Goal: Task Accomplishment & Management: Use online tool/utility

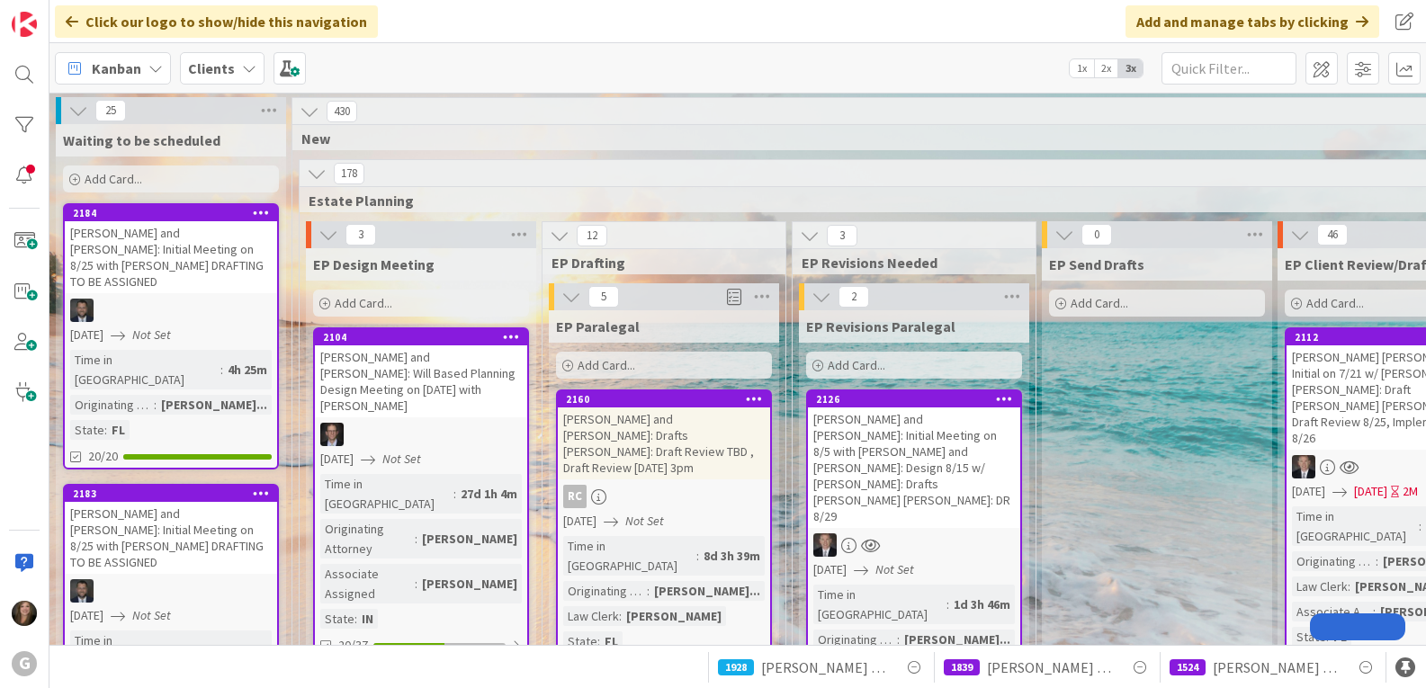
click at [157, 58] on div "Kanban" at bounding box center [113, 68] width 116 height 32
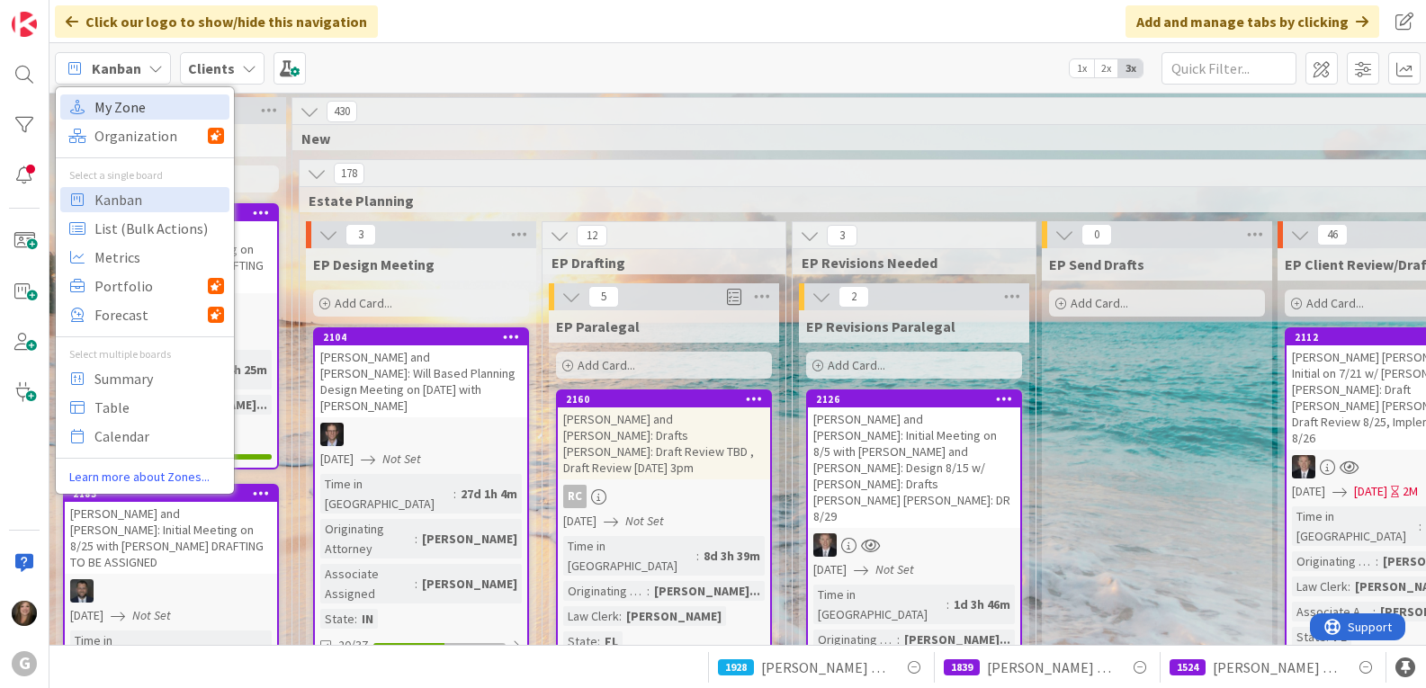
click at [126, 99] on span "My Zone" at bounding box center [159, 107] width 130 height 27
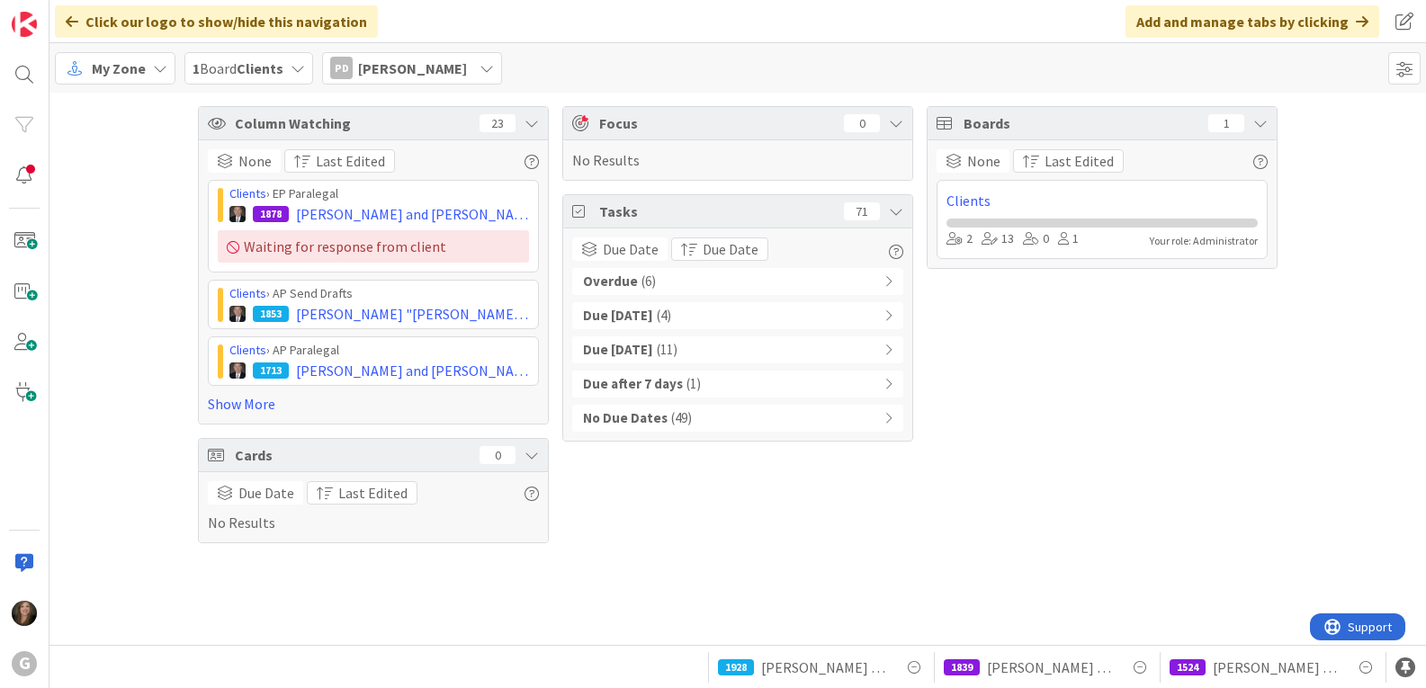
click at [625, 275] on b "Overdue" at bounding box center [610, 282] width 55 height 21
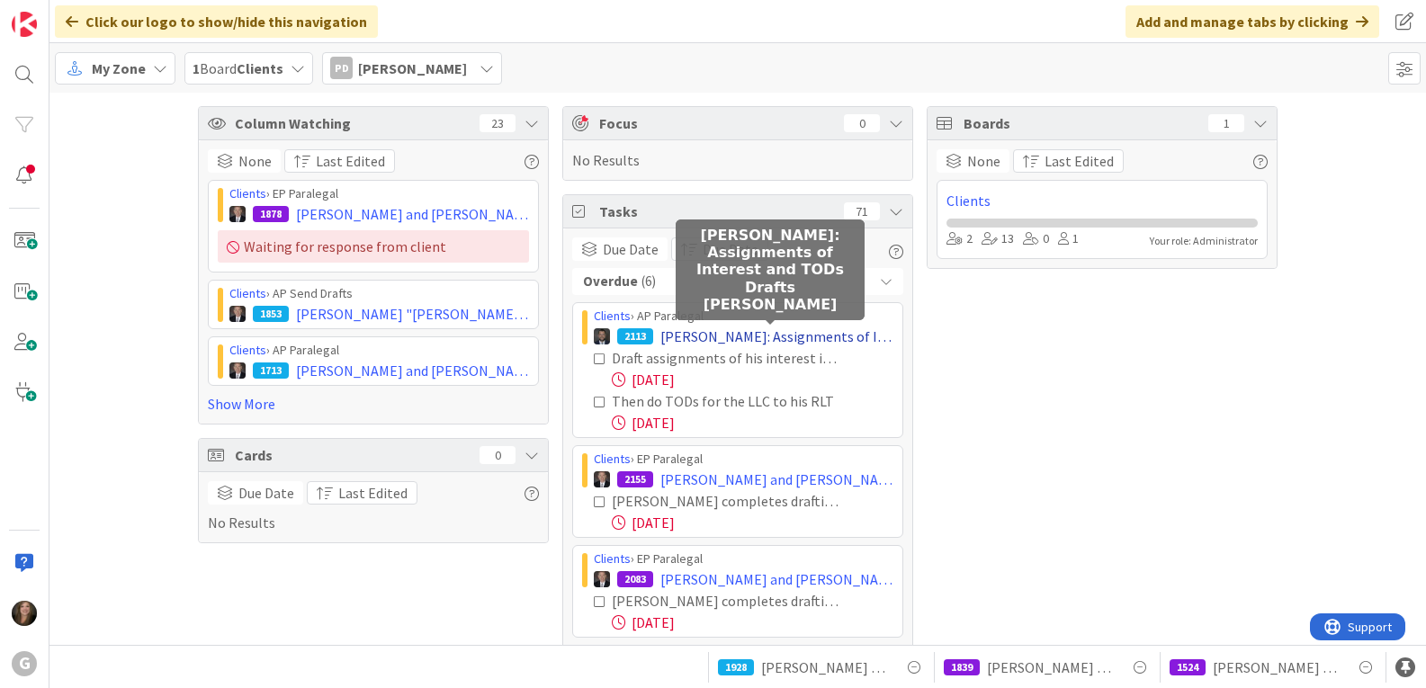
click at [800, 336] on span "[PERSON_NAME]: Assignments of Interest and TODs Drafts [PERSON_NAME]" at bounding box center [776, 337] width 233 height 22
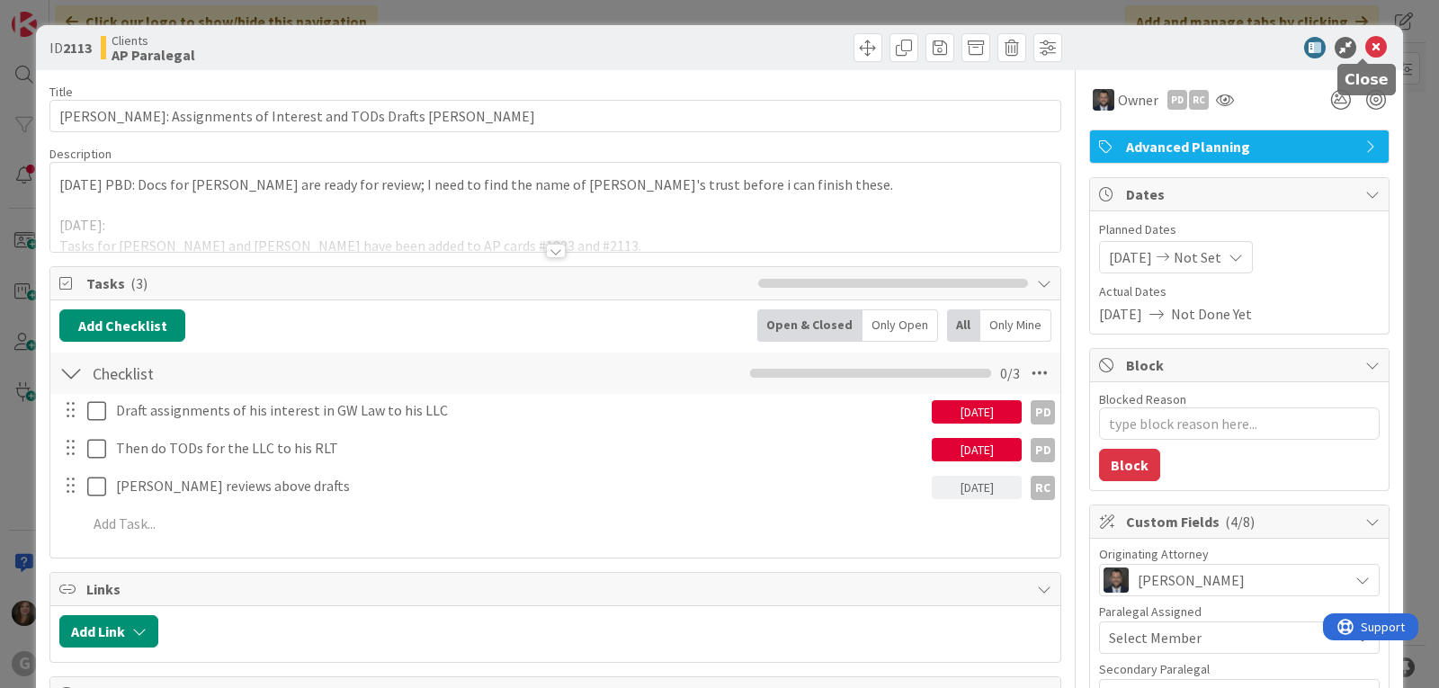
click at [1365, 46] on icon at bounding box center [1376, 48] width 22 height 22
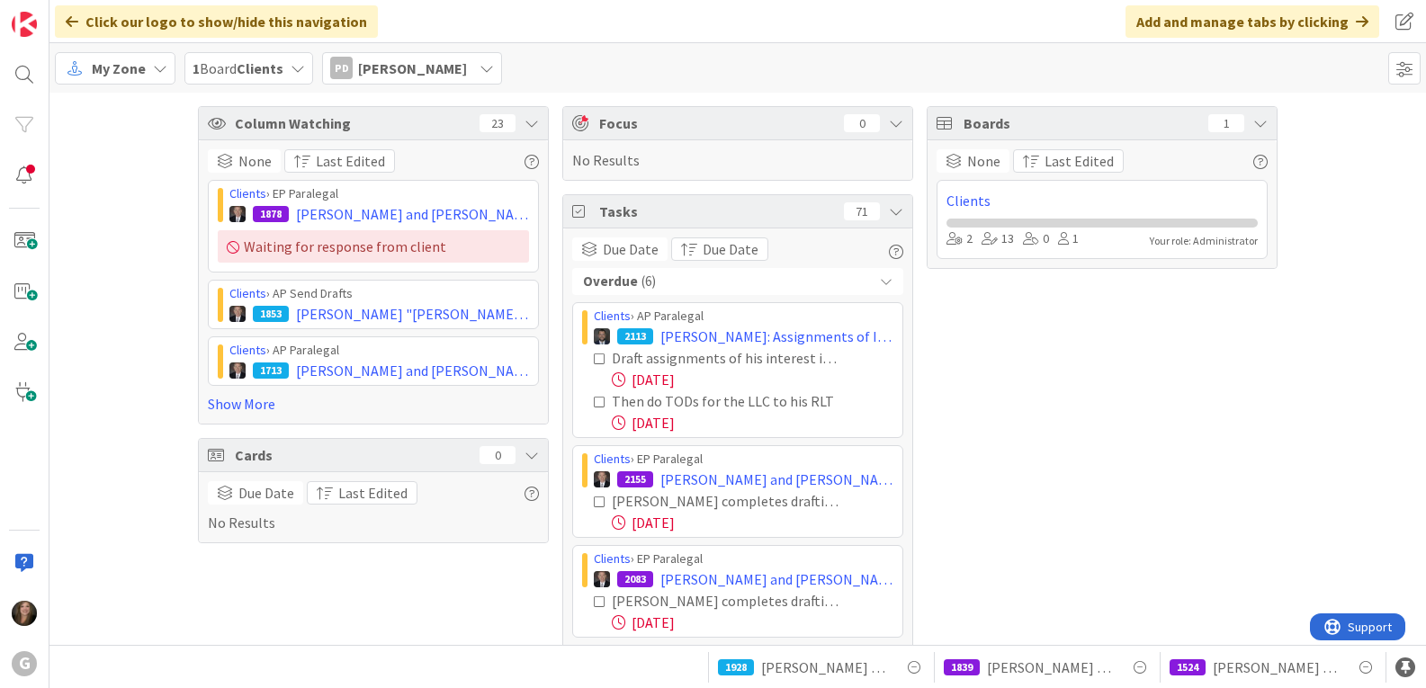
click at [439, 63] on span "[PERSON_NAME]" at bounding box center [412, 69] width 109 height 22
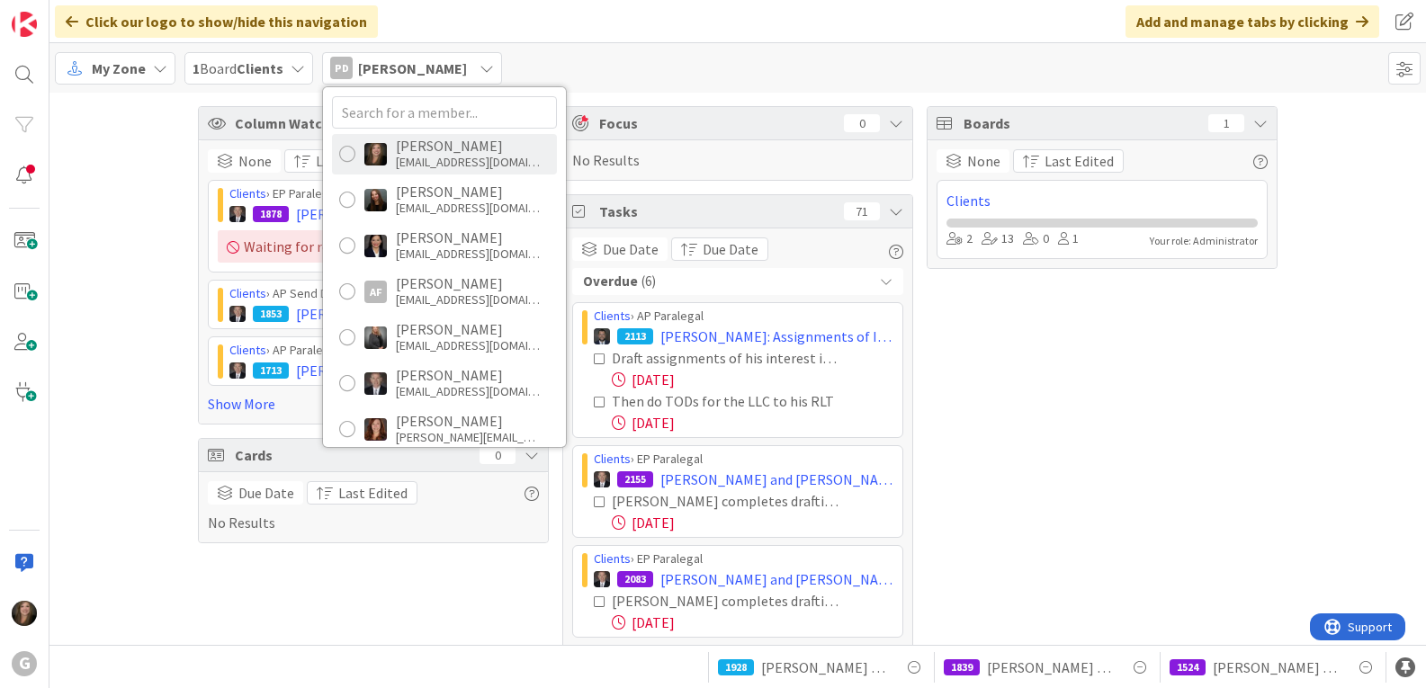
click at [412, 154] on div "[EMAIL_ADDRESS][DOMAIN_NAME]" at bounding box center [468, 162] width 144 height 16
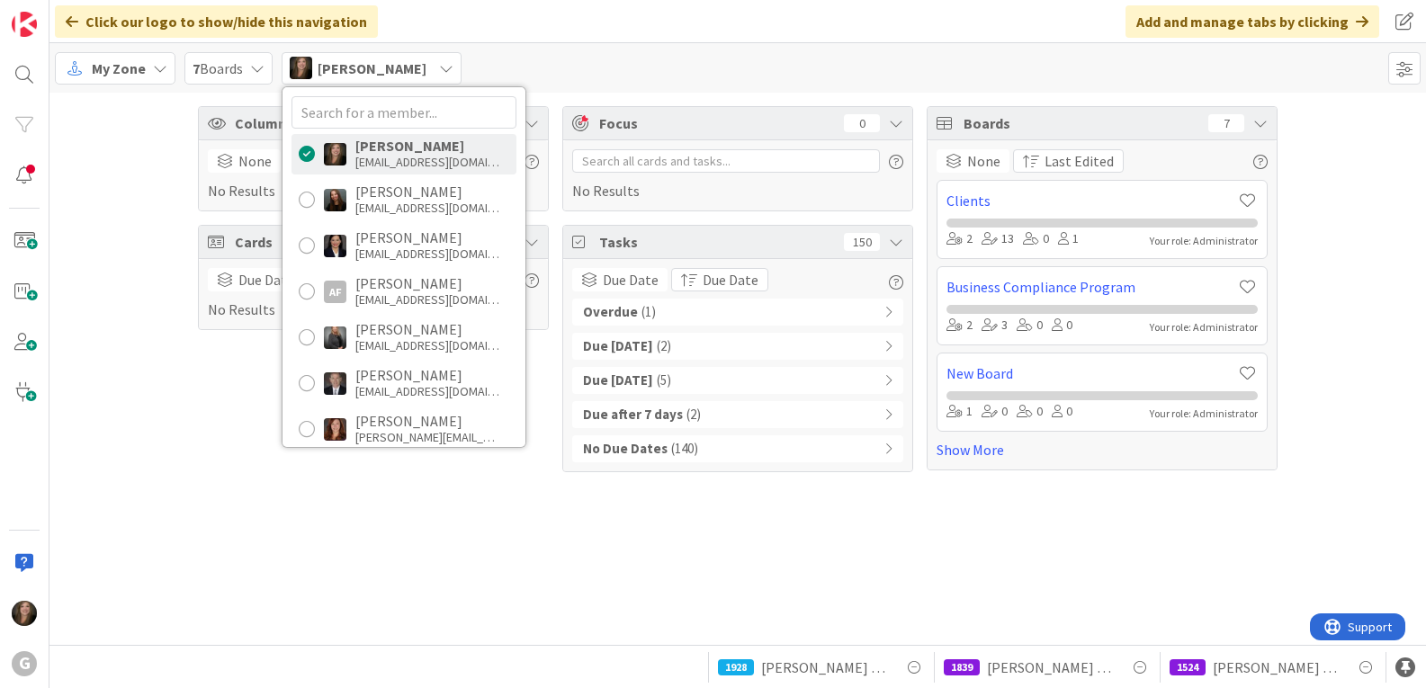
click at [712, 303] on div "Overdue ( 1 )" at bounding box center [737, 312] width 331 height 27
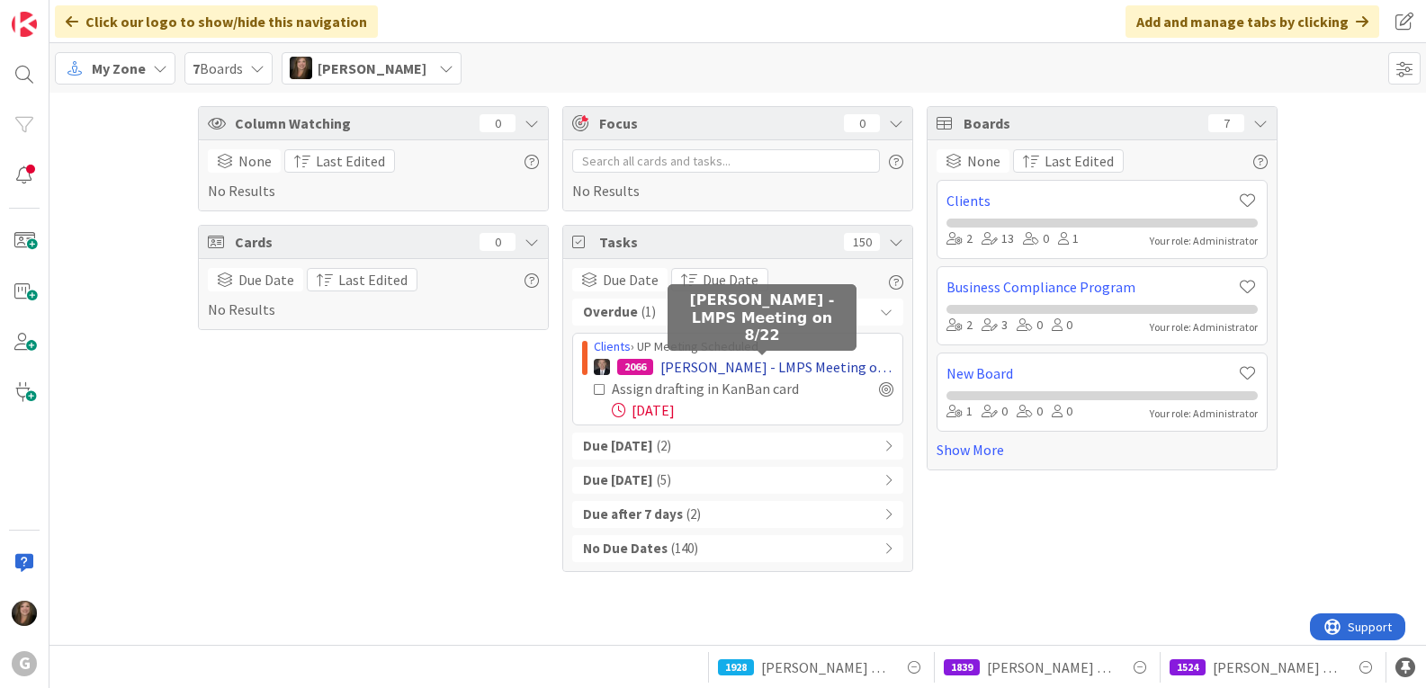
click at [712, 360] on span "[PERSON_NAME] - LMPS Meeting on 8/22" at bounding box center [776, 367] width 233 height 22
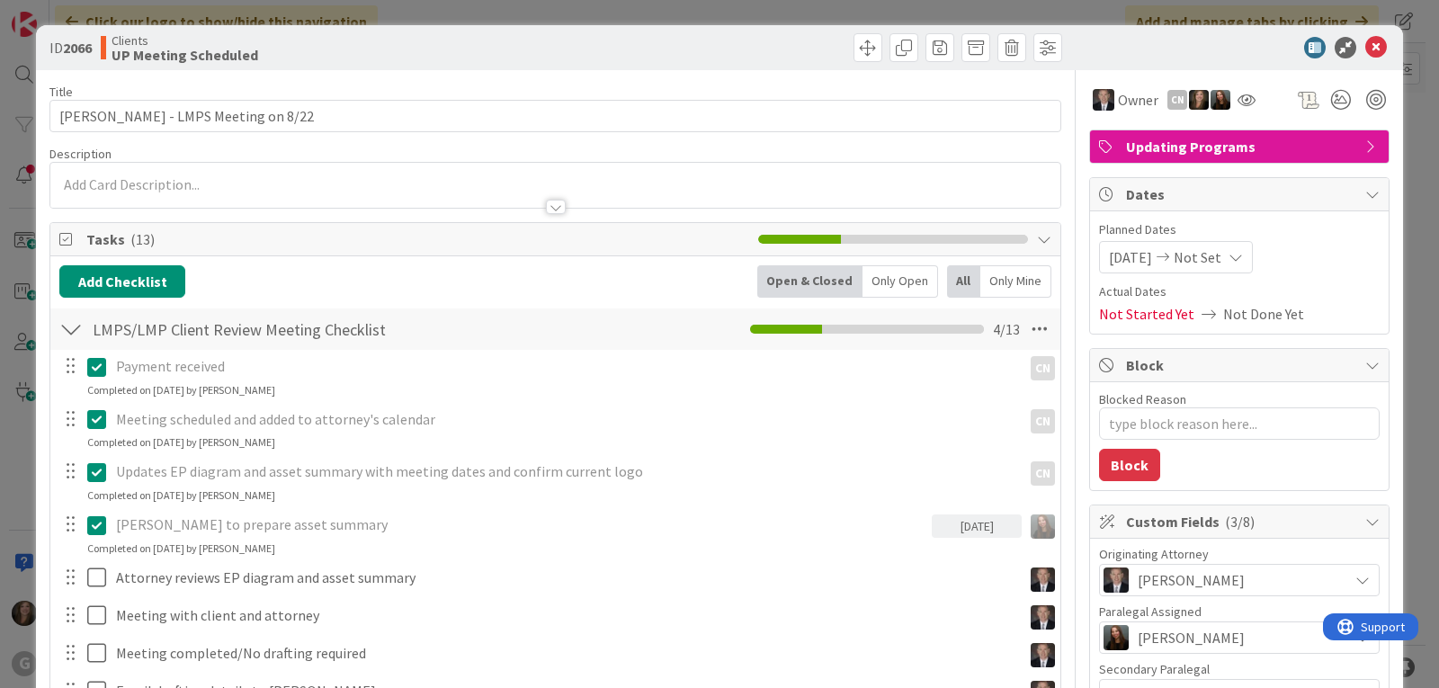
type textarea "x"
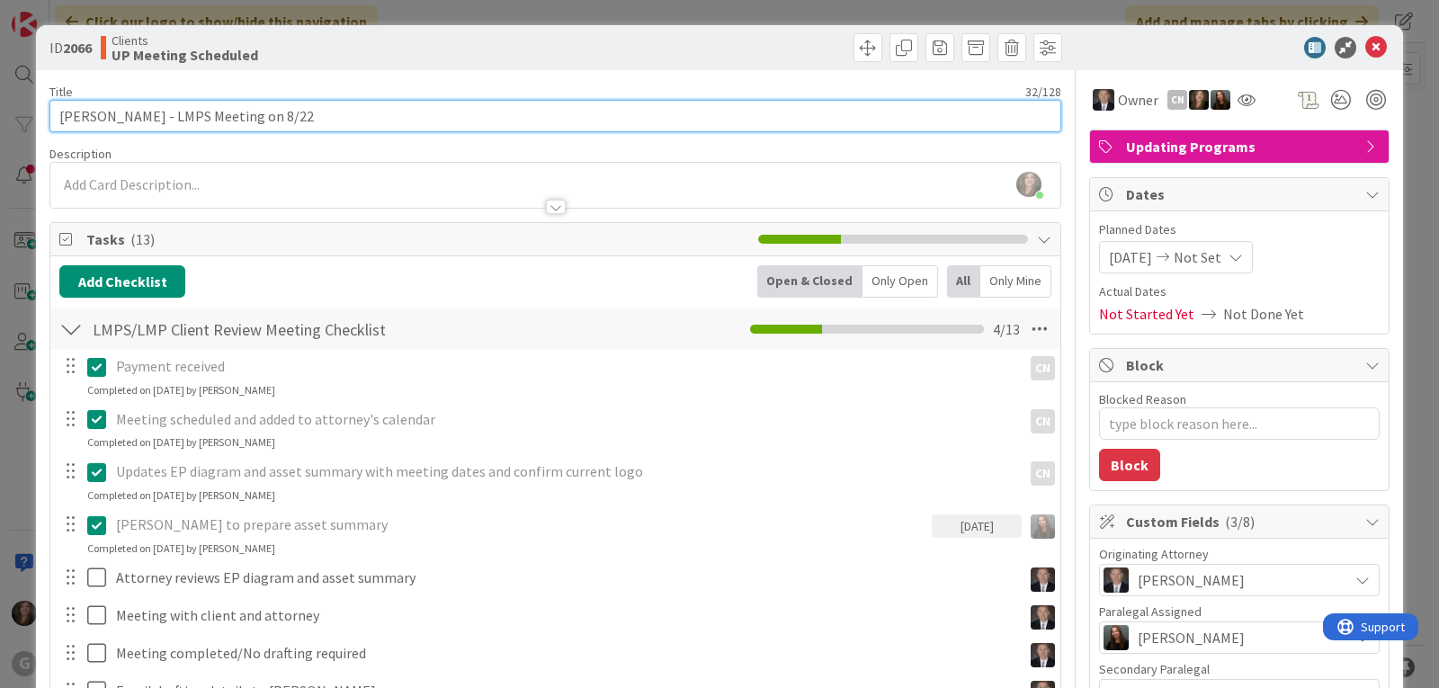
click at [273, 115] on input "[PERSON_NAME] - LMPS Meeting on 8/22" at bounding box center [555, 116] width 1012 height 32
type input "[PERSON_NAME] - LMPS Meeting on 8/2"
type textarea "x"
type input "[PERSON_NAME] - LMPS Meeting on 8/29"
type textarea "x"
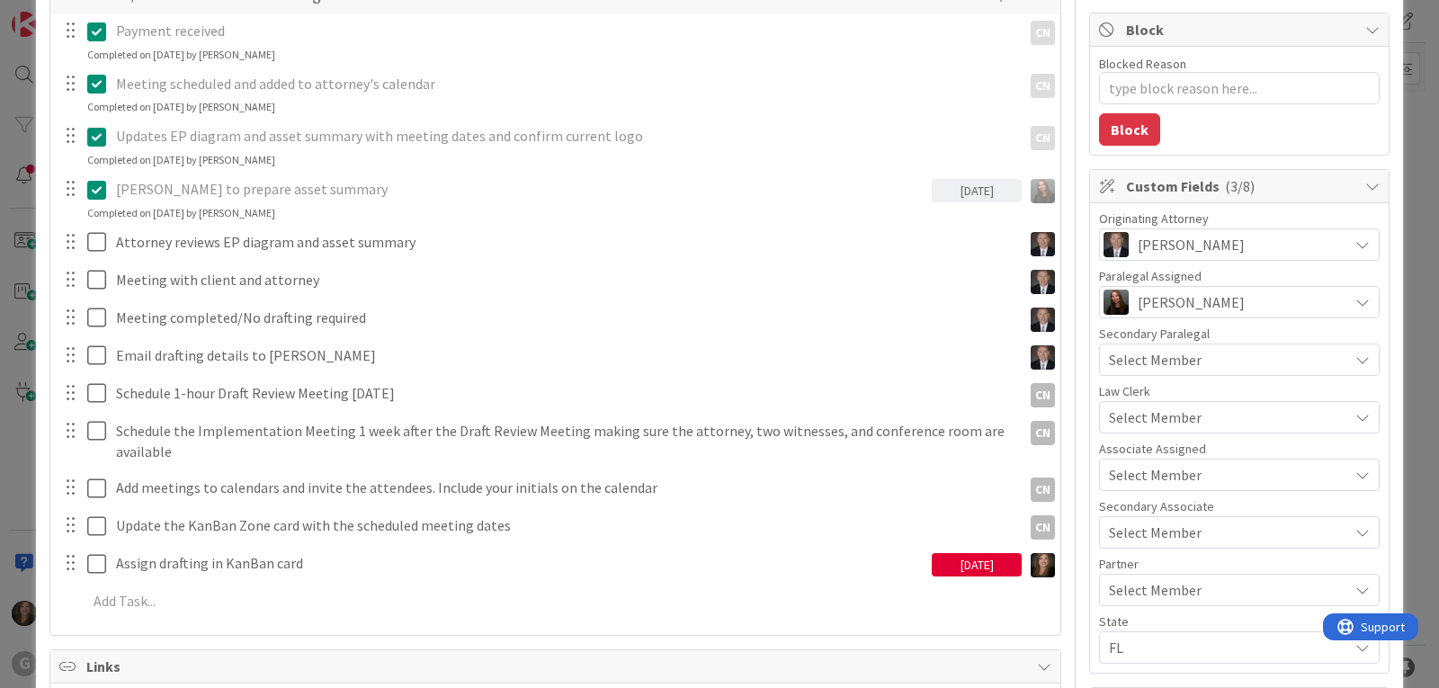
scroll to position [360, 0]
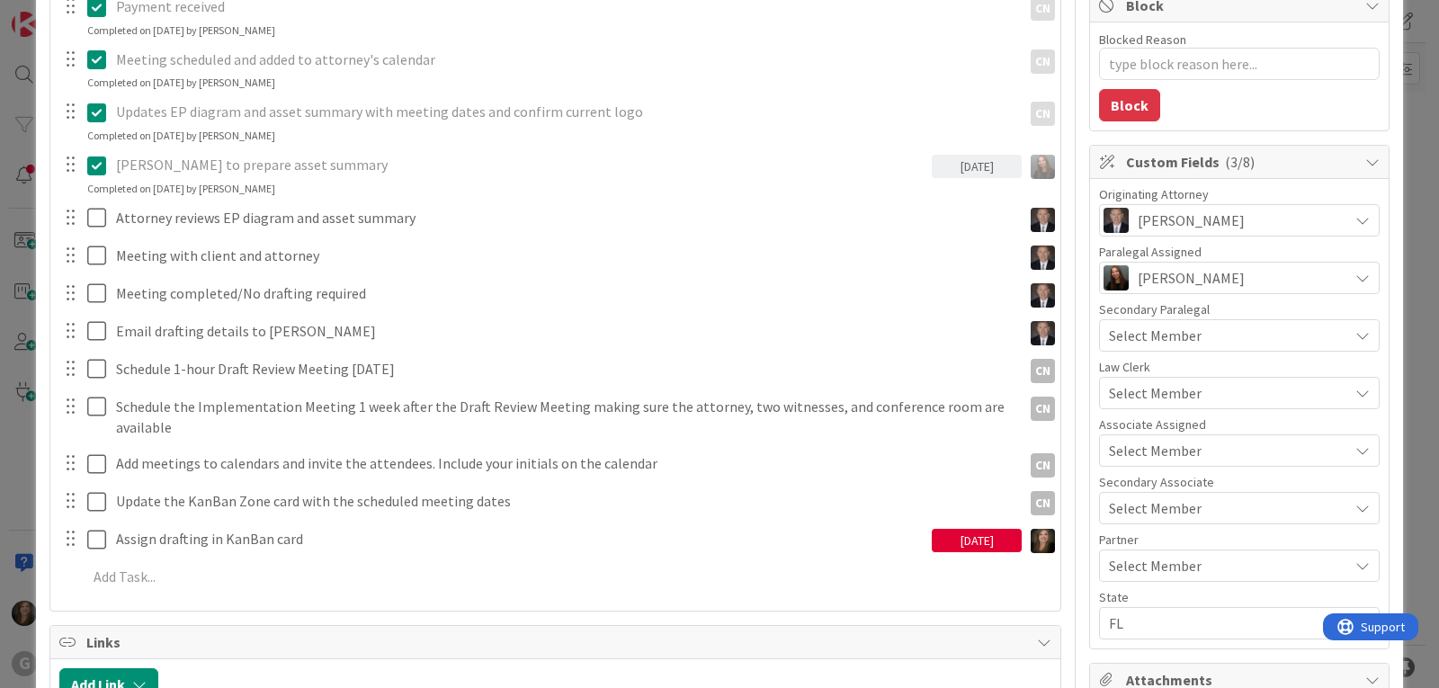
type input "[PERSON_NAME] - LMPS Meeting on 8/29"
click at [932, 547] on div "[DATE]" at bounding box center [977, 540] width 90 height 23
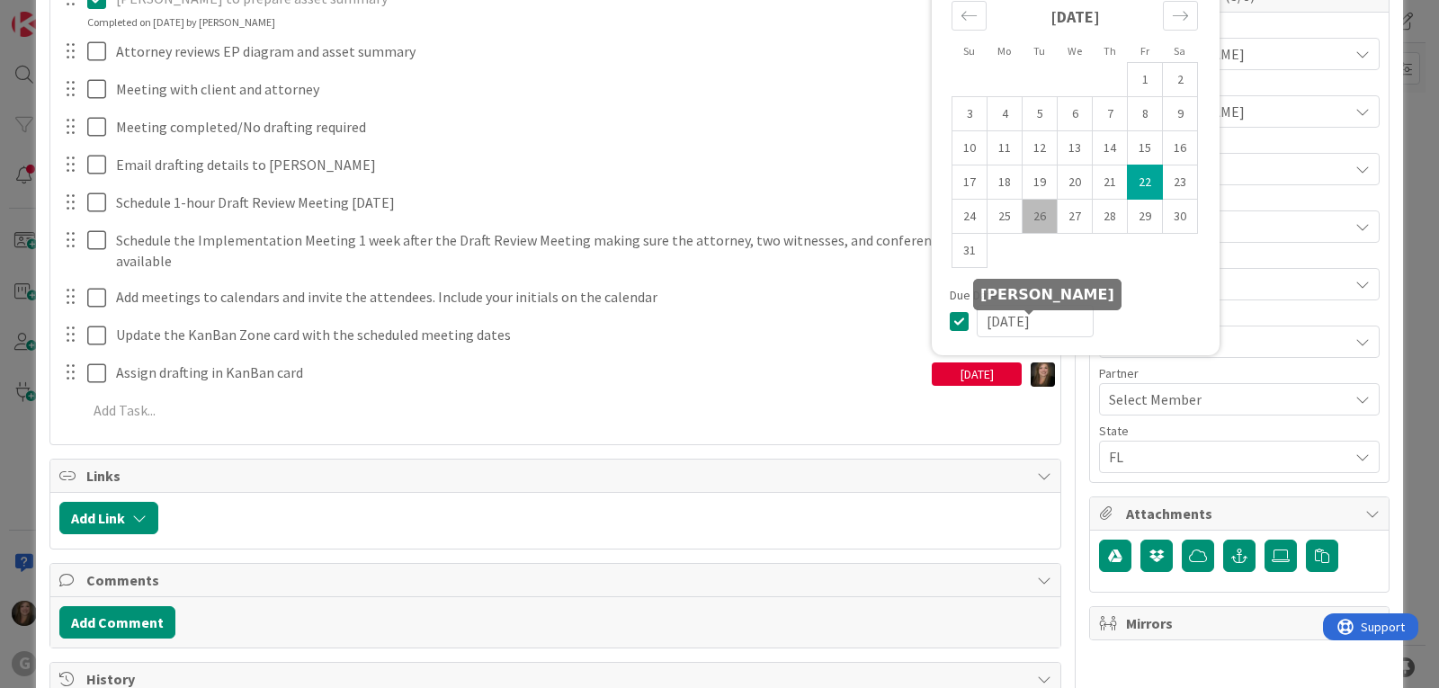
scroll to position [540, 0]
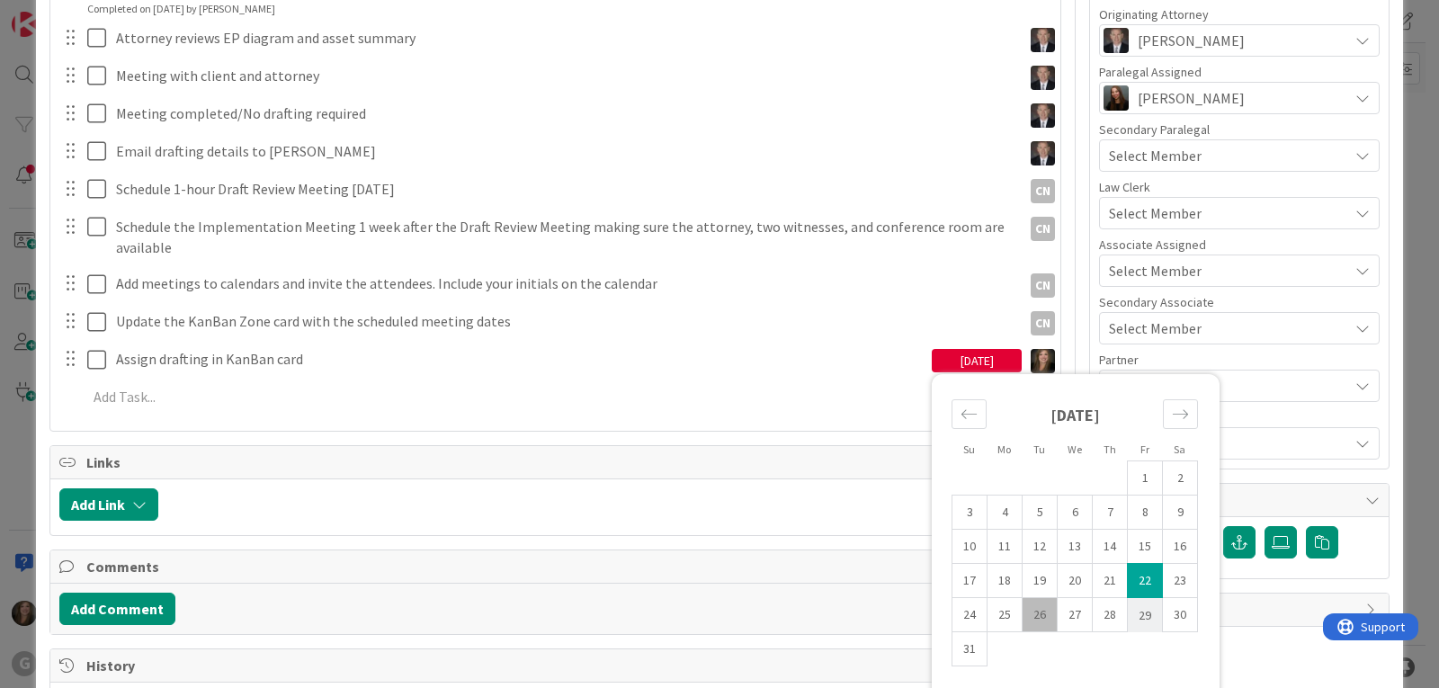
click at [1128, 607] on td "29" at bounding box center [1145, 615] width 35 height 34
type input "[DATE]"
type textarea "x"
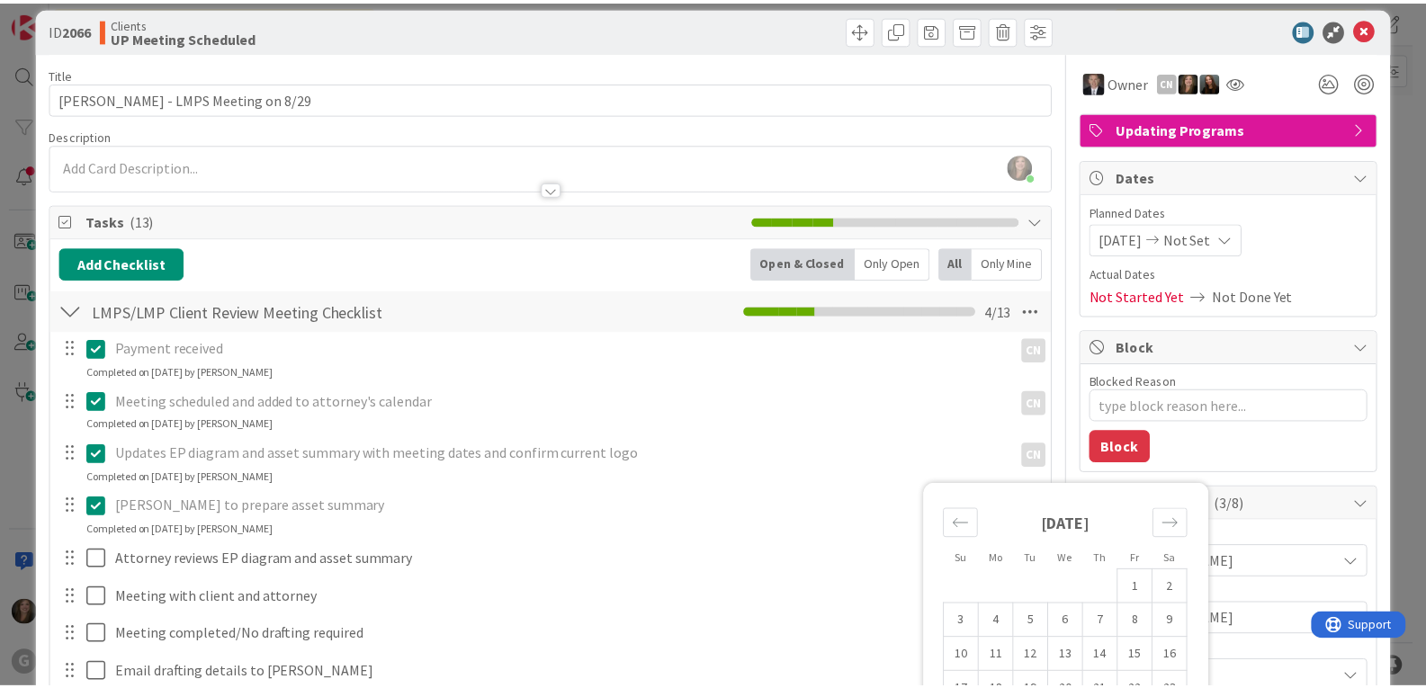
scroll to position [0, 0]
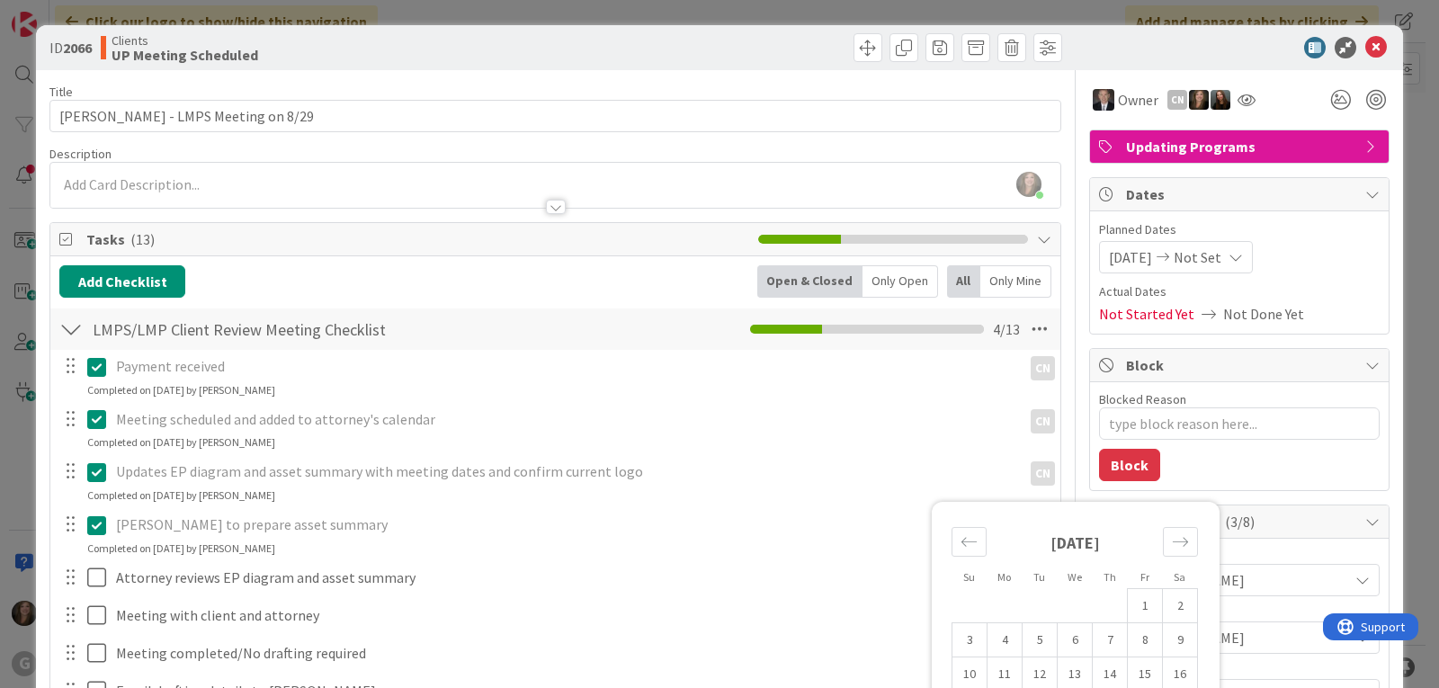
click at [1118, 264] on span "[DATE]" at bounding box center [1130, 257] width 43 height 22
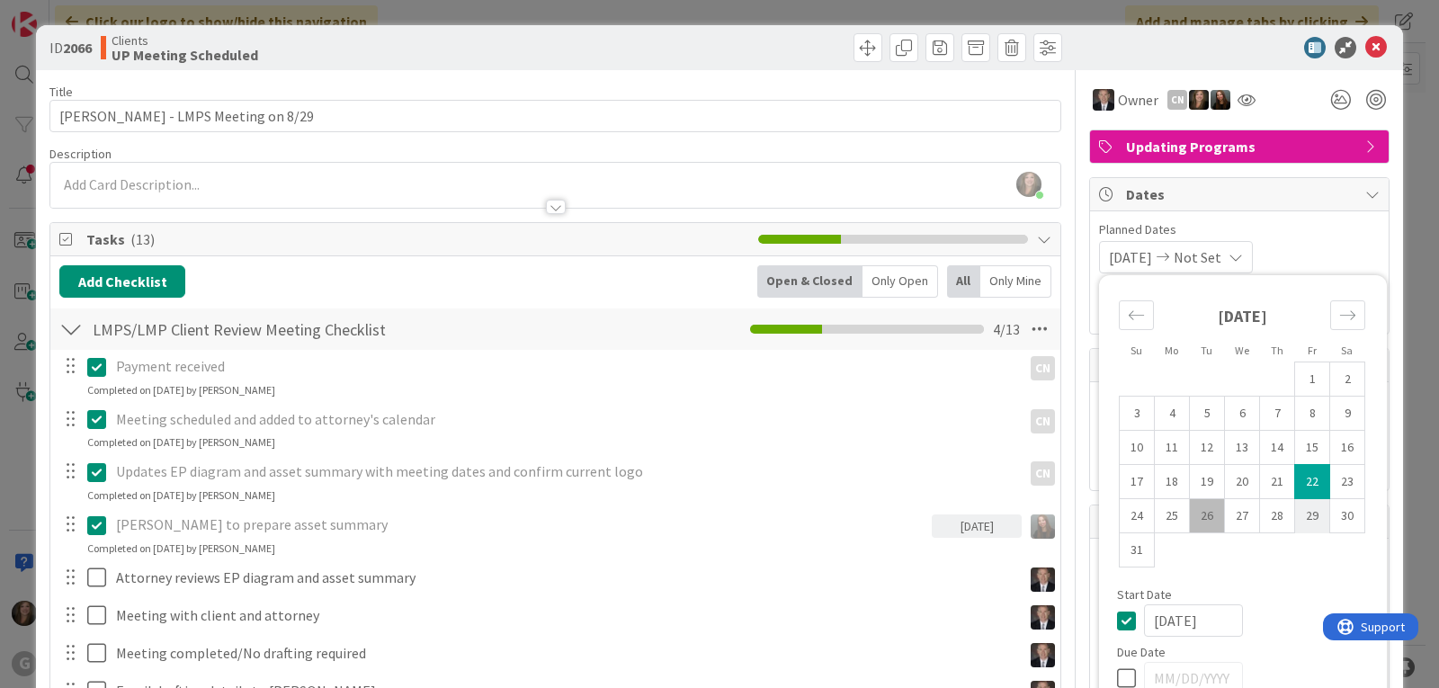
click at [1295, 510] on td "29" at bounding box center [1312, 516] width 35 height 34
type input "[DATE]"
click at [1365, 40] on icon at bounding box center [1376, 48] width 22 height 22
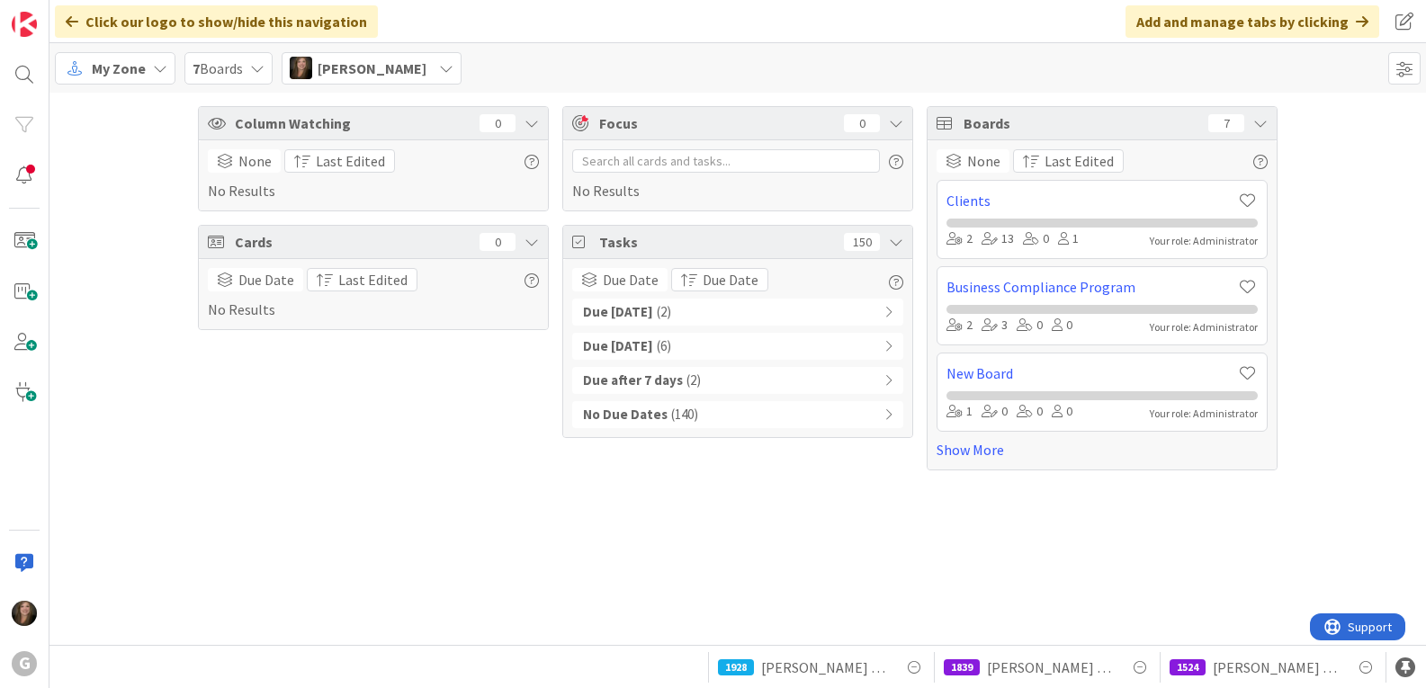
click at [732, 309] on div "Due [DATE] ( 2 )" at bounding box center [737, 312] width 331 height 27
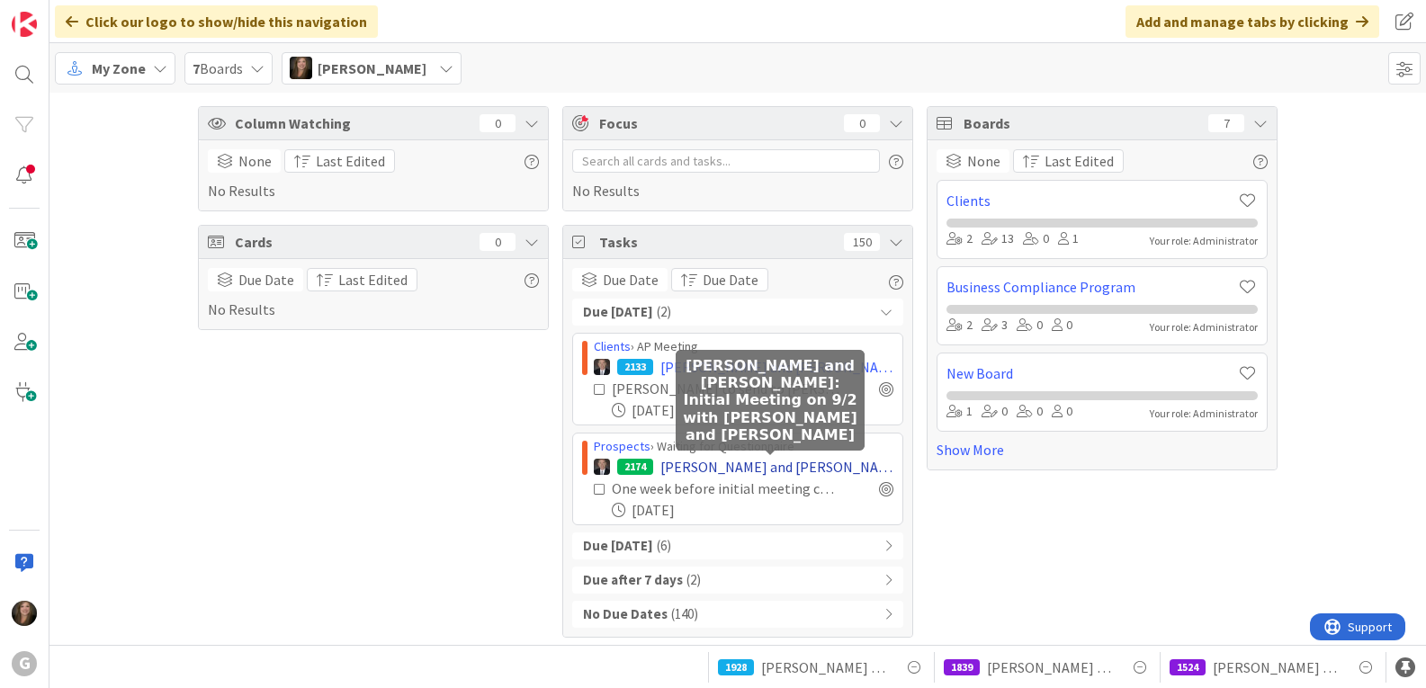
click at [708, 469] on span "[PERSON_NAME] and [PERSON_NAME]: Initial Meeting on 9/2 with [PERSON_NAME] and …" at bounding box center [776, 467] width 233 height 22
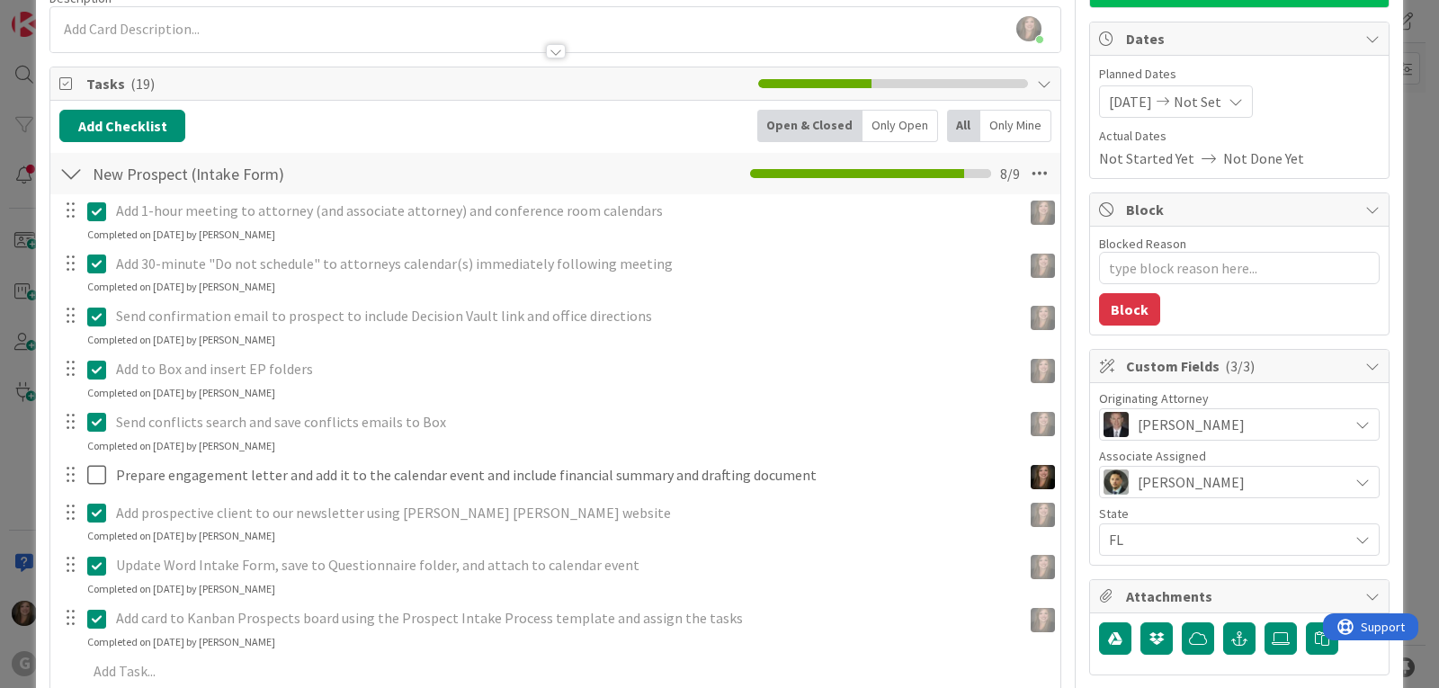
scroll to position [180, 0]
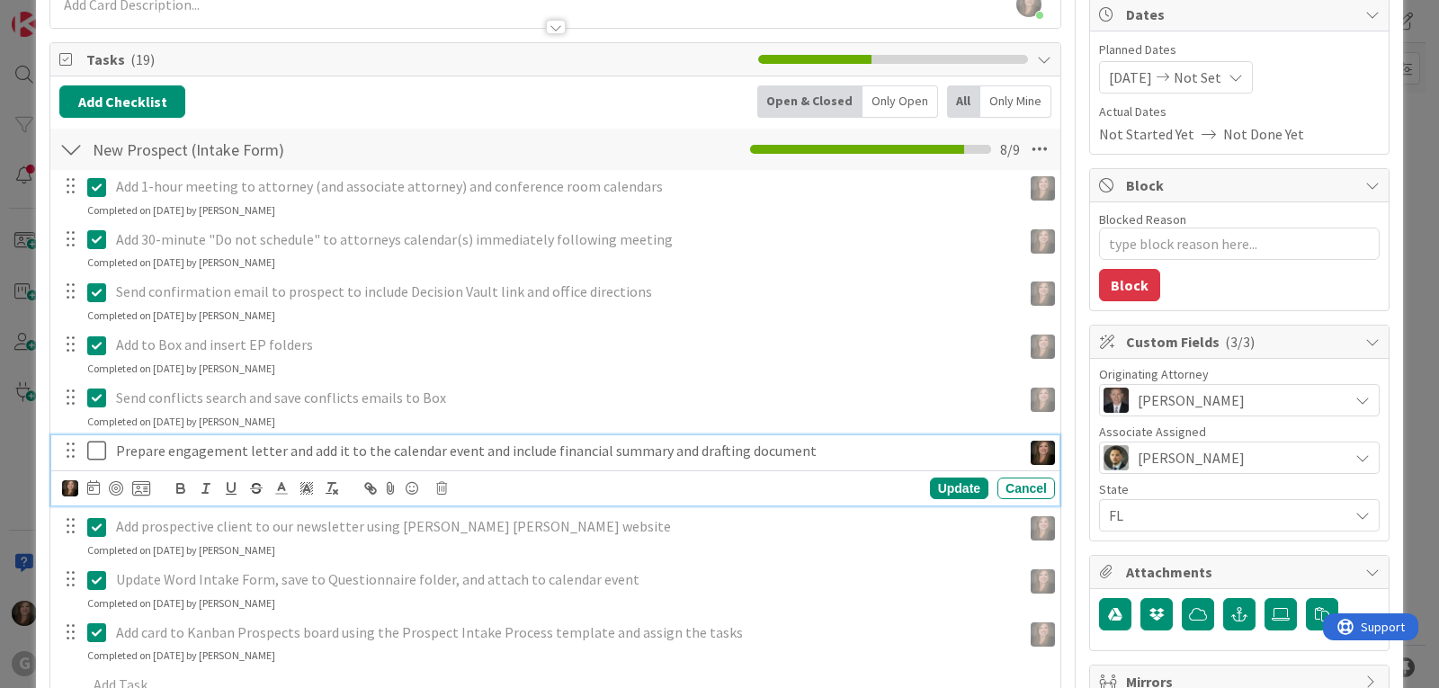
click at [95, 453] on icon at bounding box center [100, 451] width 27 height 22
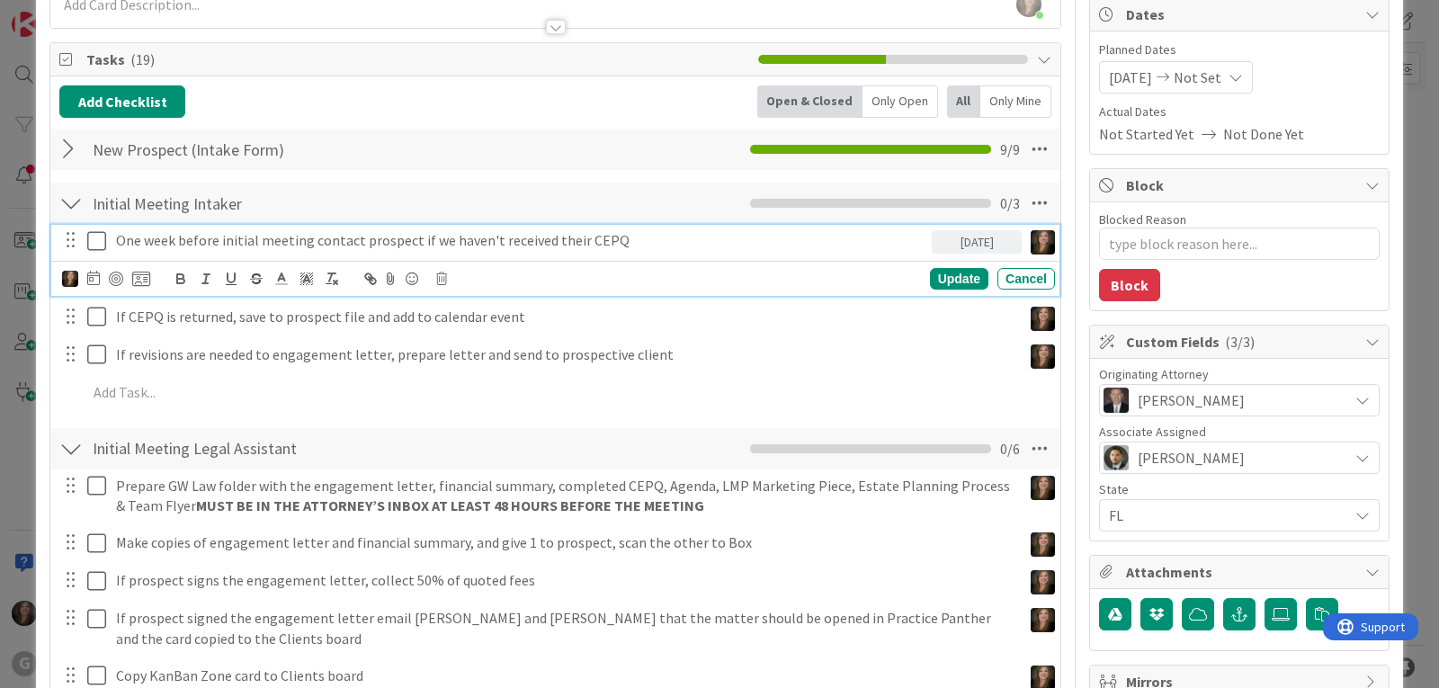
click at [92, 238] on icon at bounding box center [100, 241] width 27 height 22
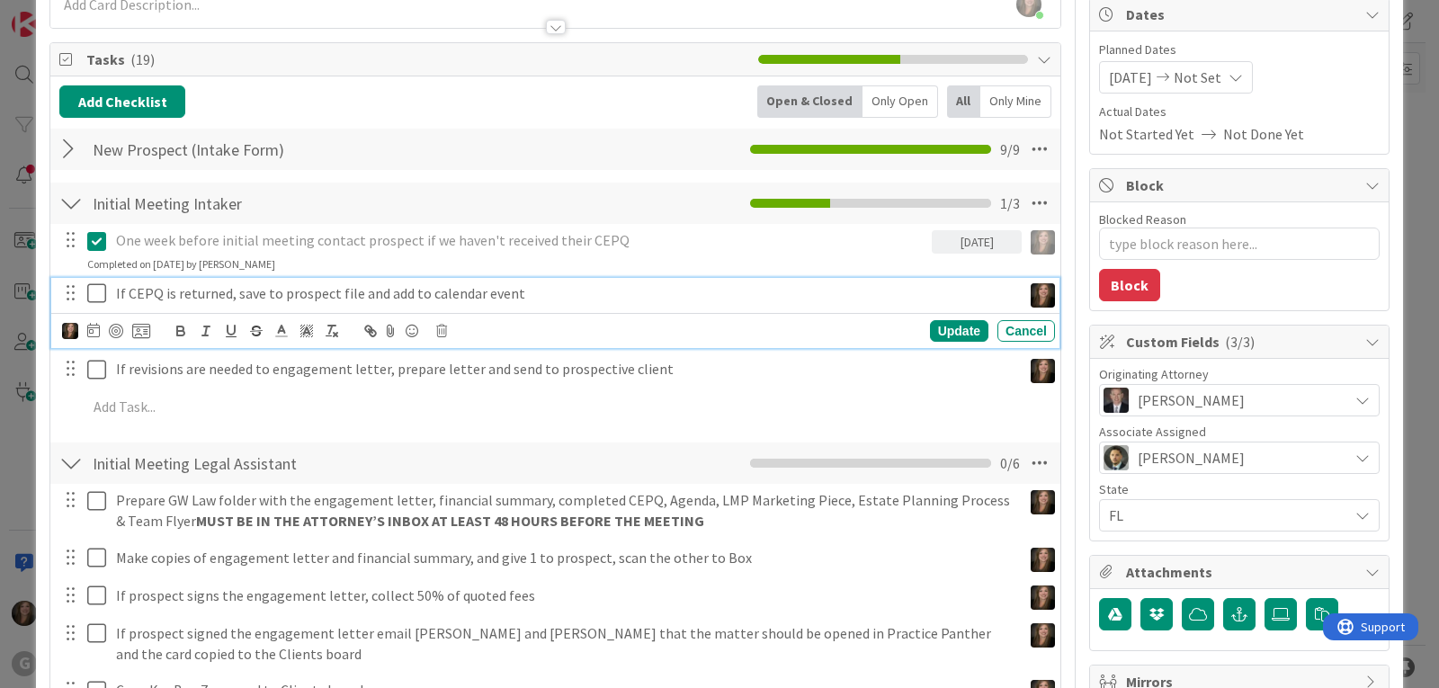
click at [95, 292] on icon at bounding box center [100, 293] width 27 height 22
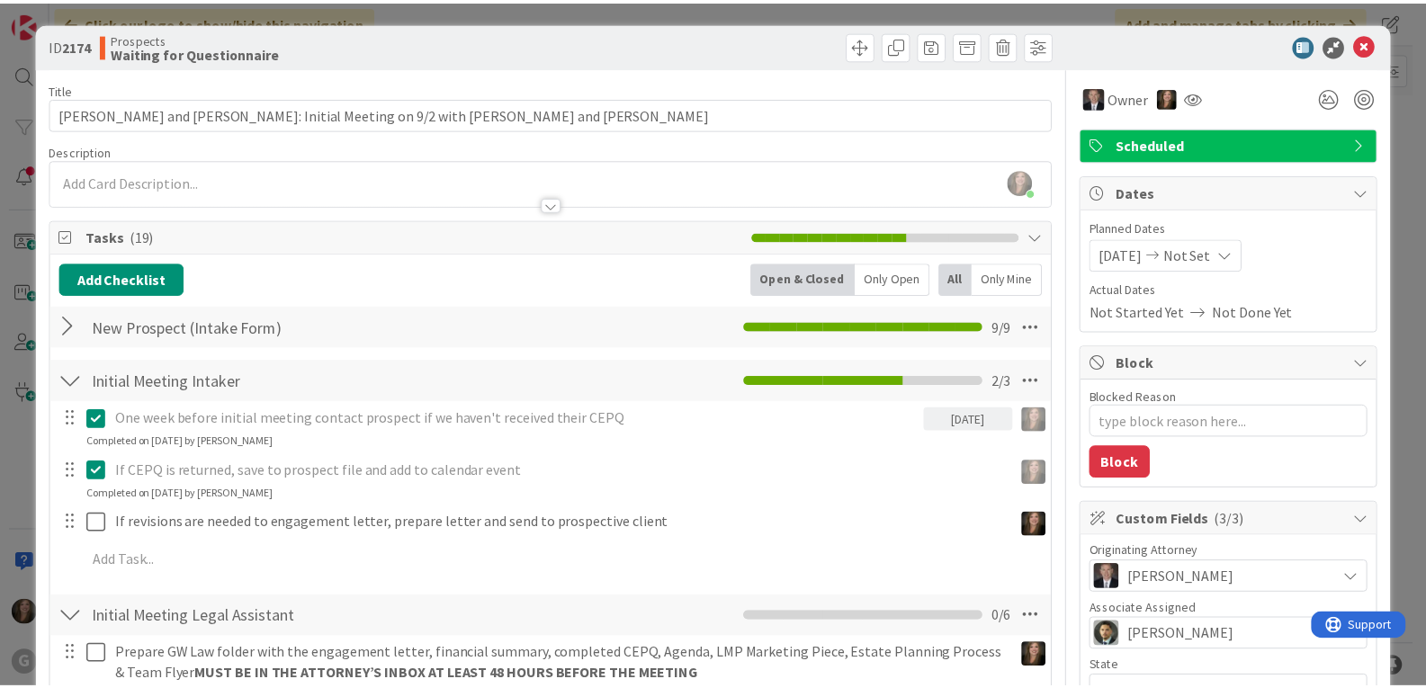
scroll to position [0, 0]
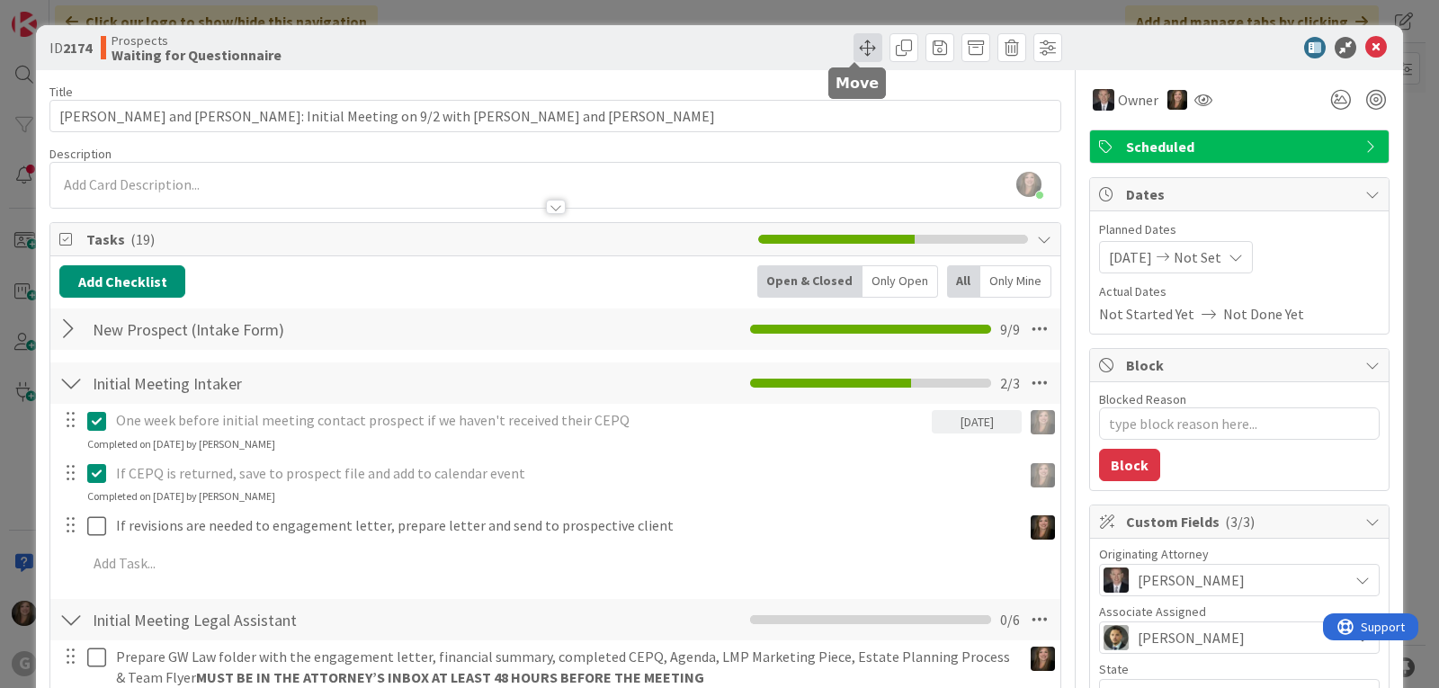
click at [854, 45] on span at bounding box center [868, 47] width 29 height 29
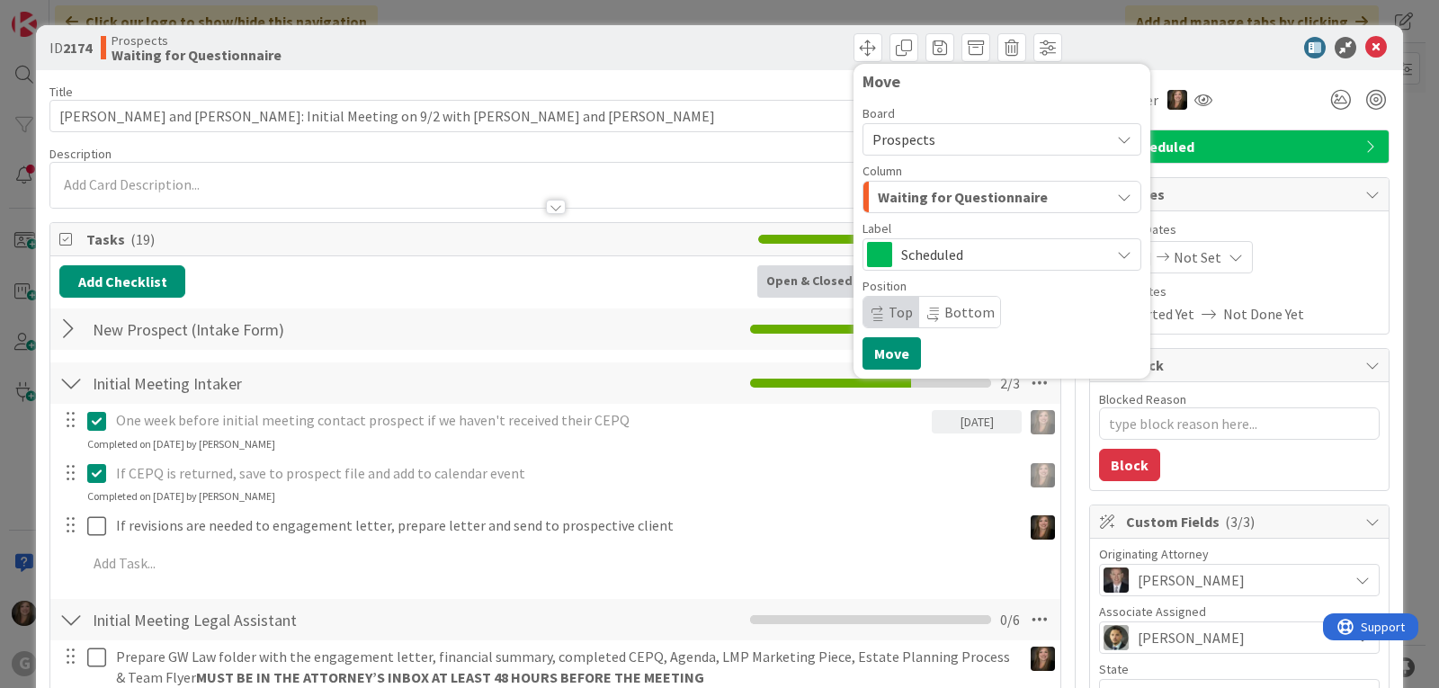
click at [1076, 189] on div "Waiting for Questionnaire" at bounding box center [991, 197] width 237 height 29
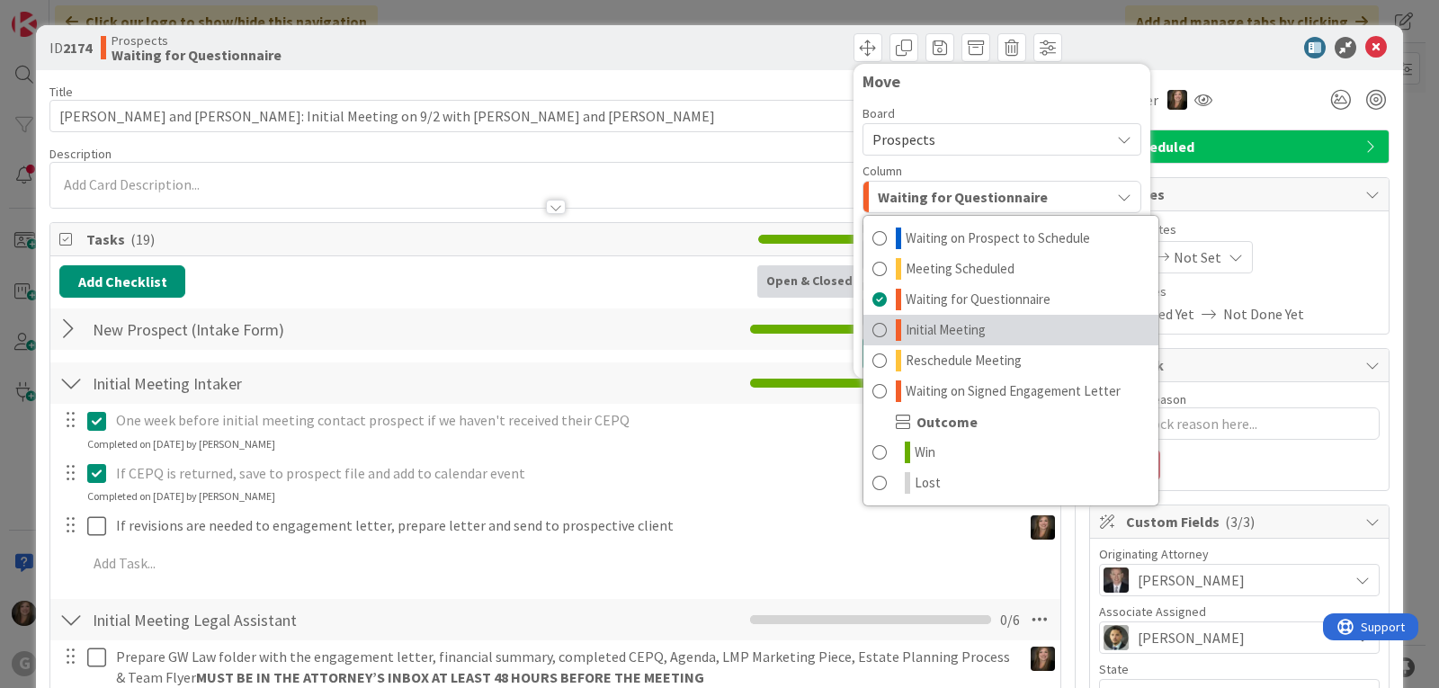
click at [996, 330] on link "Initial Meeting" at bounding box center [1011, 330] width 295 height 31
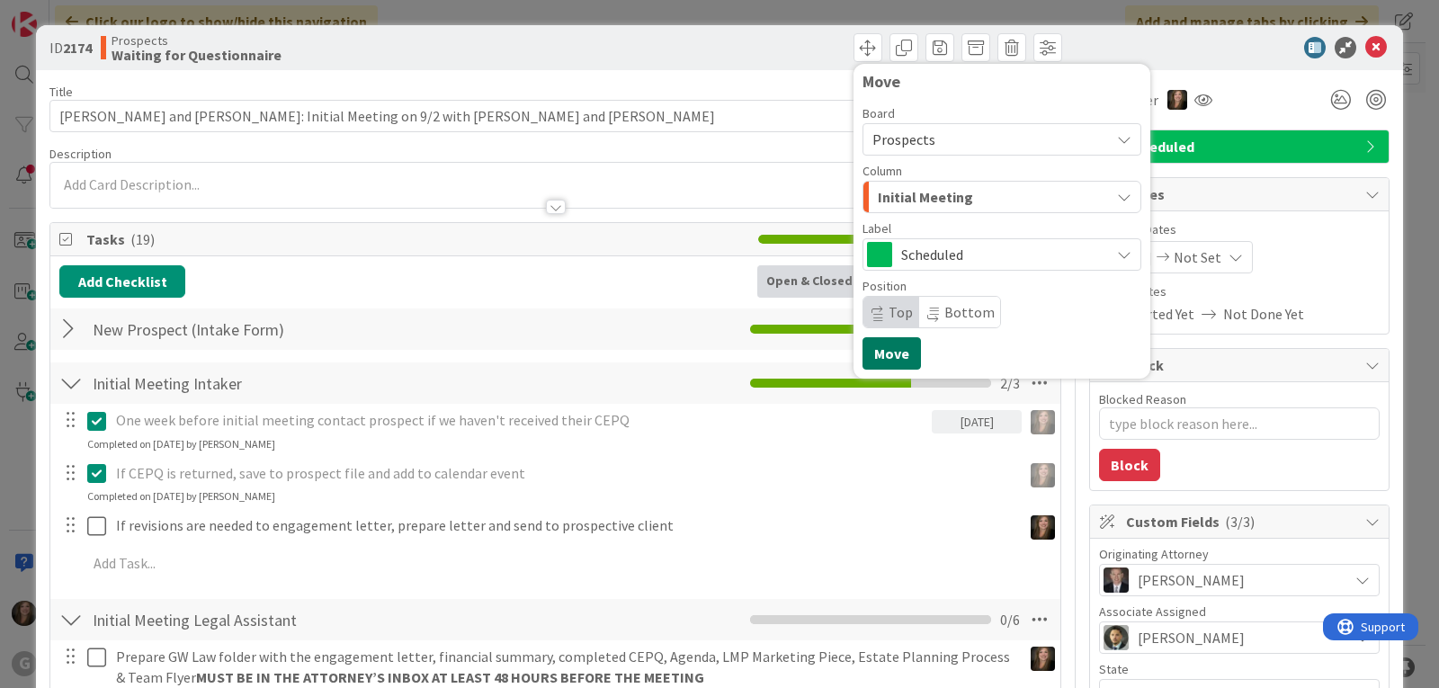
click at [875, 354] on button "Move" at bounding box center [892, 353] width 58 height 32
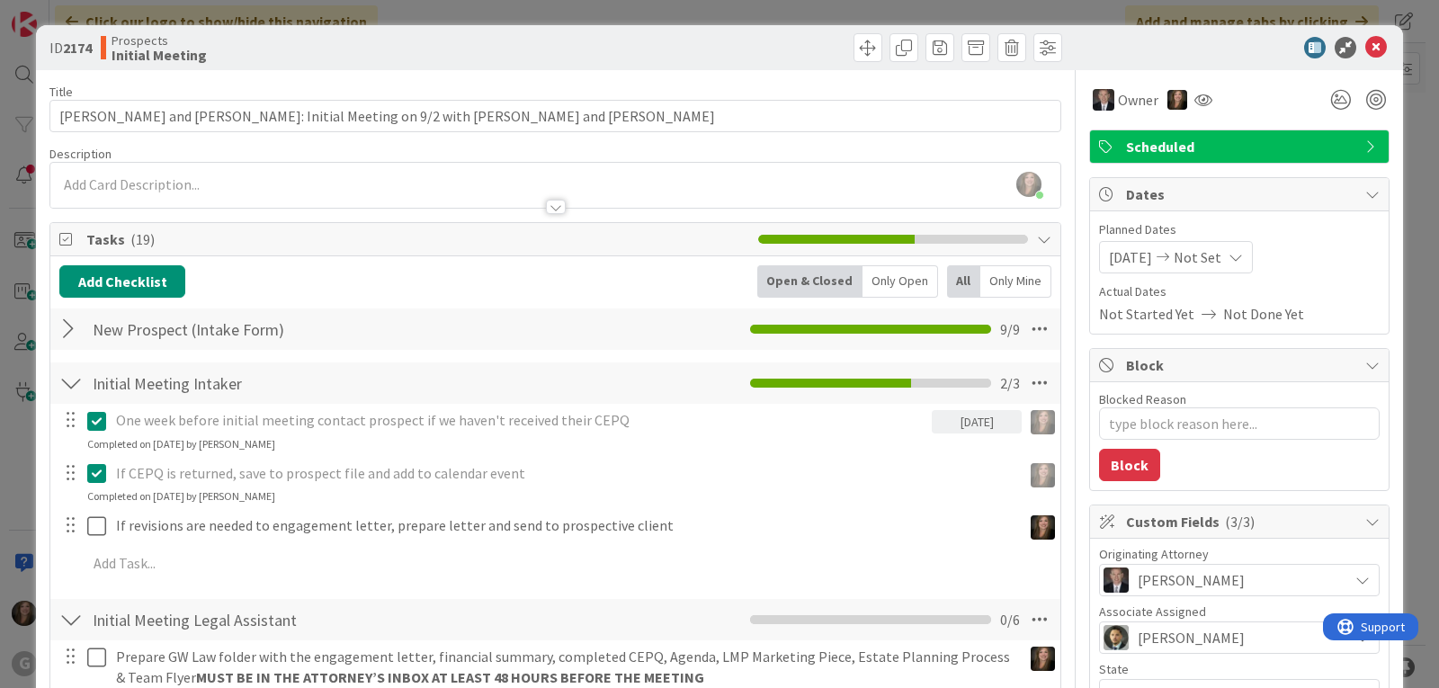
type textarea "x"
click at [1365, 46] on icon at bounding box center [1376, 48] width 22 height 22
